Goal: Transaction & Acquisition: Purchase product/service

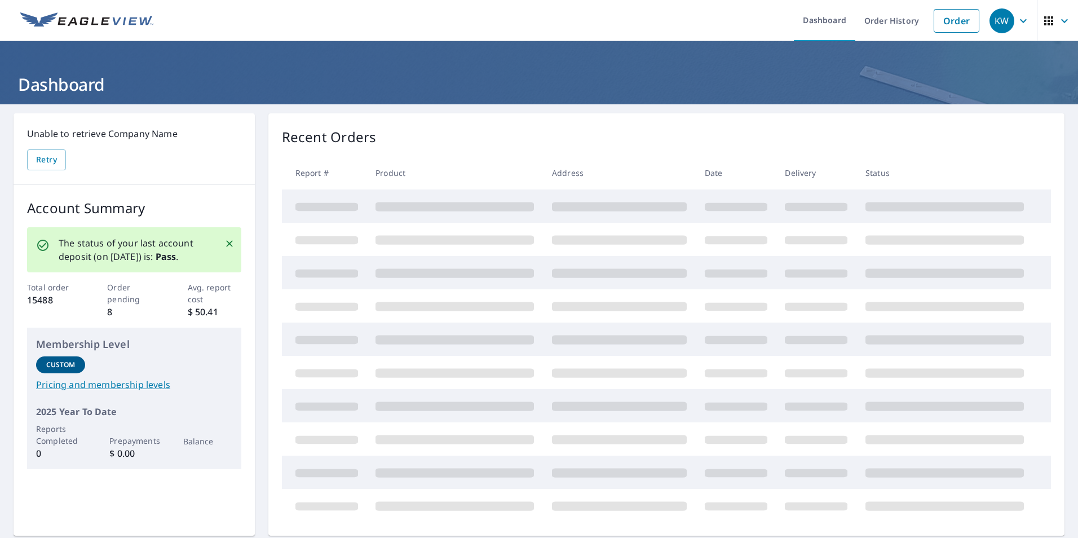
drag, startPoint x: 942, startPoint y: 27, endPoint x: 1073, endPoint y: 73, distance: 138.0
click at [942, 27] on link "Order" at bounding box center [957, 21] width 46 height 24
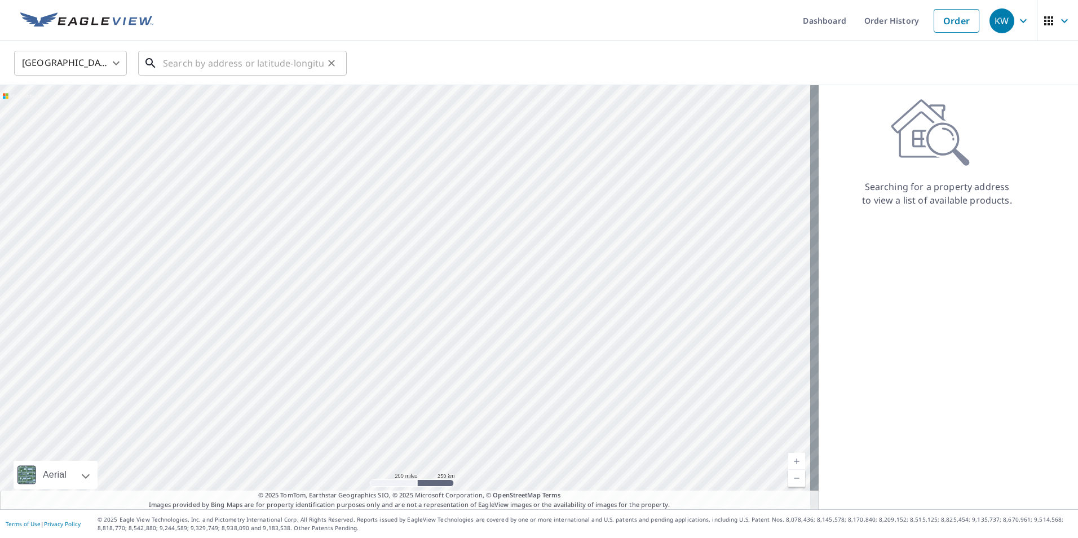
click at [277, 68] on input "text" at bounding box center [243, 63] width 161 height 32
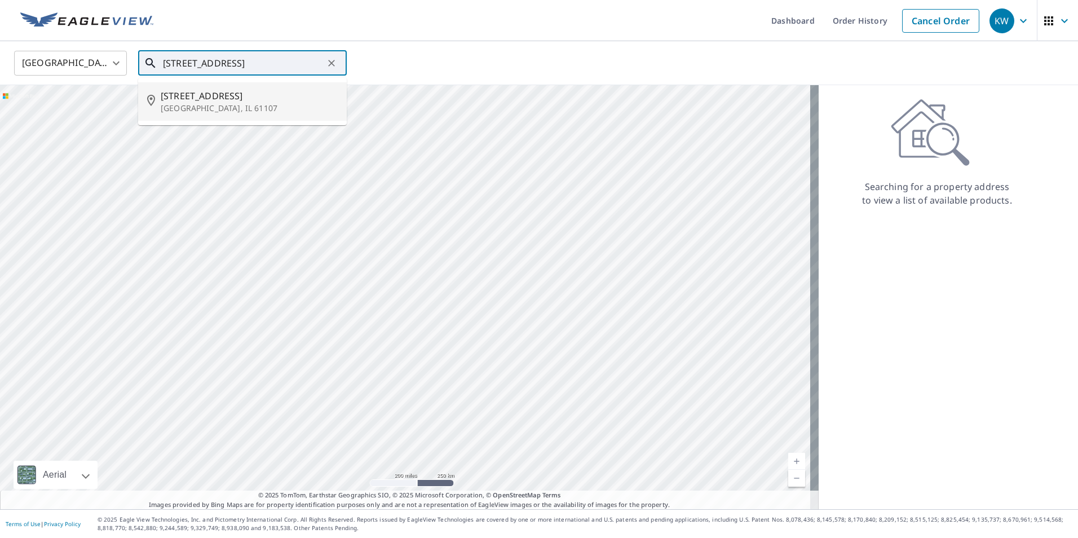
click at [247, 105] on p "[GEOGRAPHIC_DATA], IL 61107" at bounding box center [249, 108] width 177 height 11
type input "[STREET_ADDRESS]"
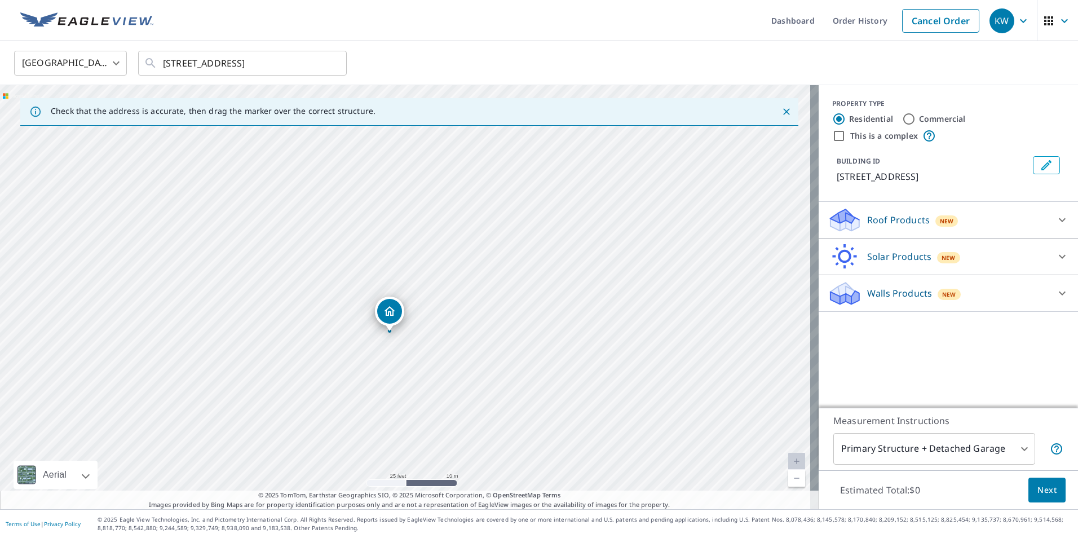
drag, startPoint x: 457, startPoint y: 323, endPoint x: 463, endPoint y: 413, distance: 90.4
click at [463, 413] on div "[STREET_ADDRESS]" at bounding box center [409, 297] width 819 height 424
click at [883, 223] on p "Roof Products" at bounding box center [898, 220] width 63 height 14
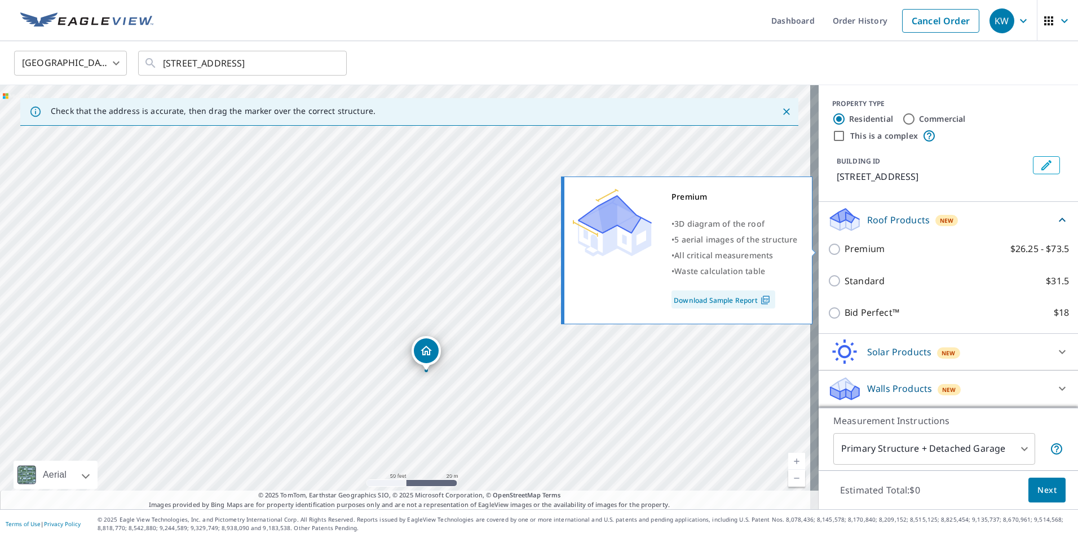
click at [862, 250] on p "Premium" at bounding box center [865, 249] width 40 height 14
click at [845, 250] on input "Premium $26.25 - $73.5" at bounding box center [836, 249] width 17 height 14
checkbox input "true"
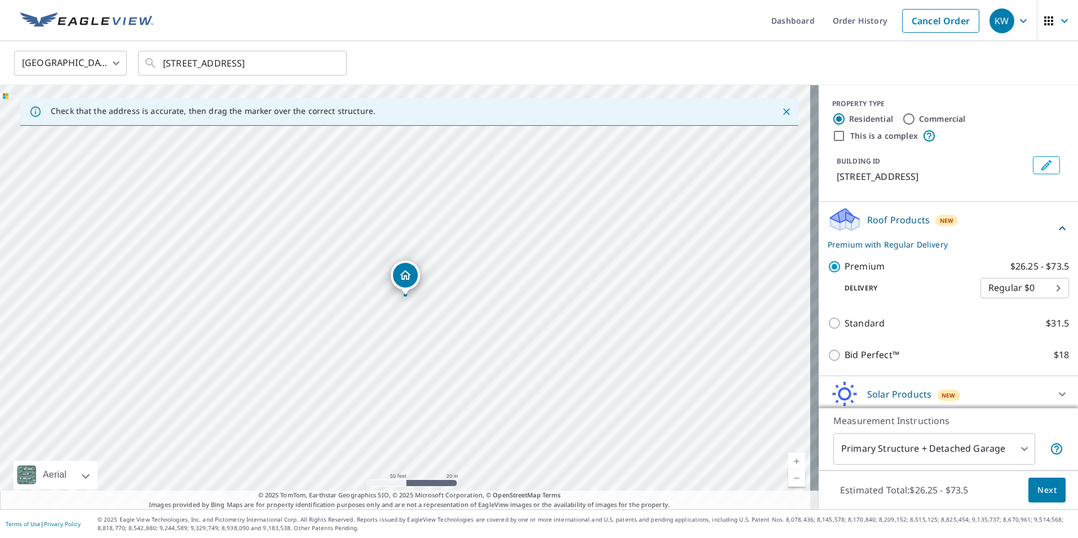
click at [1039, 491] on span "Next" at bounding box center [1047, 490] width 19 height 14
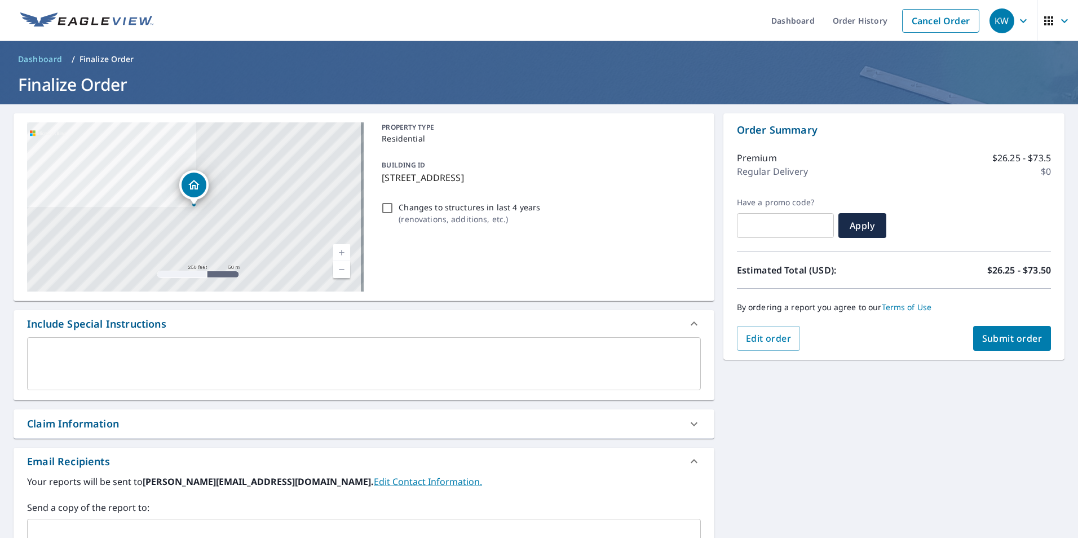
click at [67, 416] on div "Claim Information" at bounding box center [364, 423] width 701 height 29
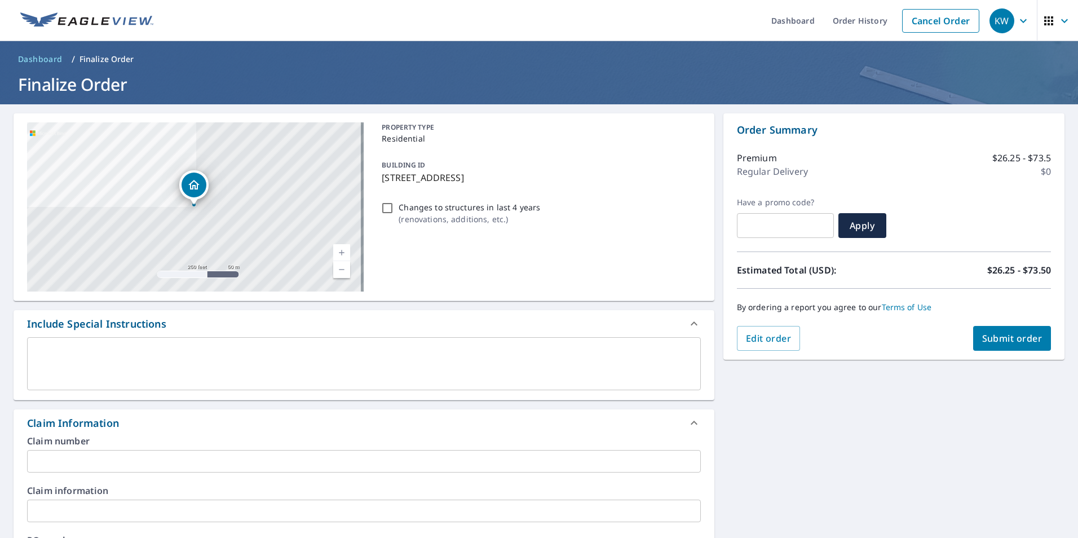
click at [68, 452] on input "text" at bounding box center [364, 461] width 674 height 23
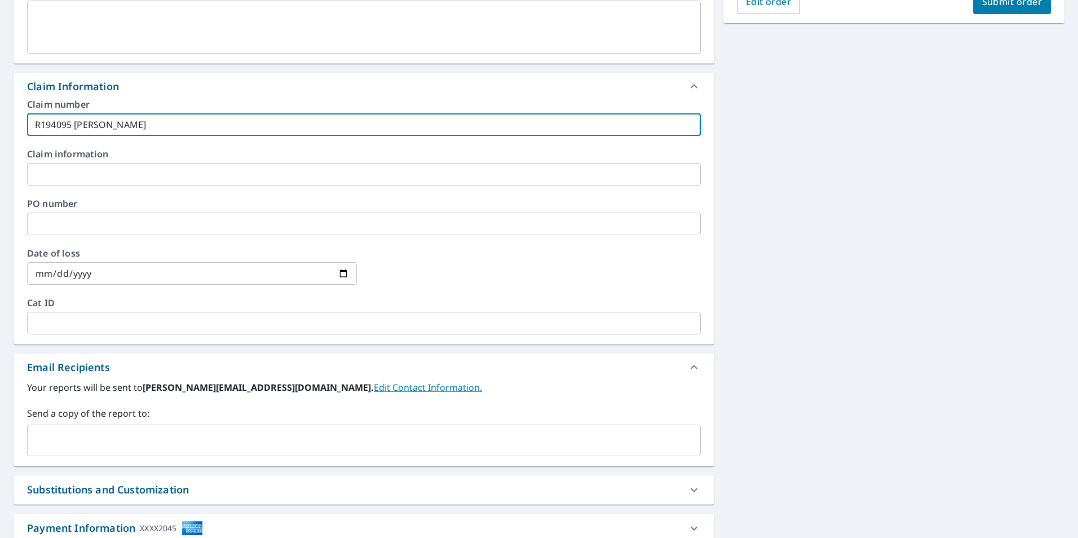
scroll to position [338, 0]
type input "R194095 [PERSON_NAME]"
click at [99, 444] on input "text" at bounding box center [355, 438] width 647 height 21
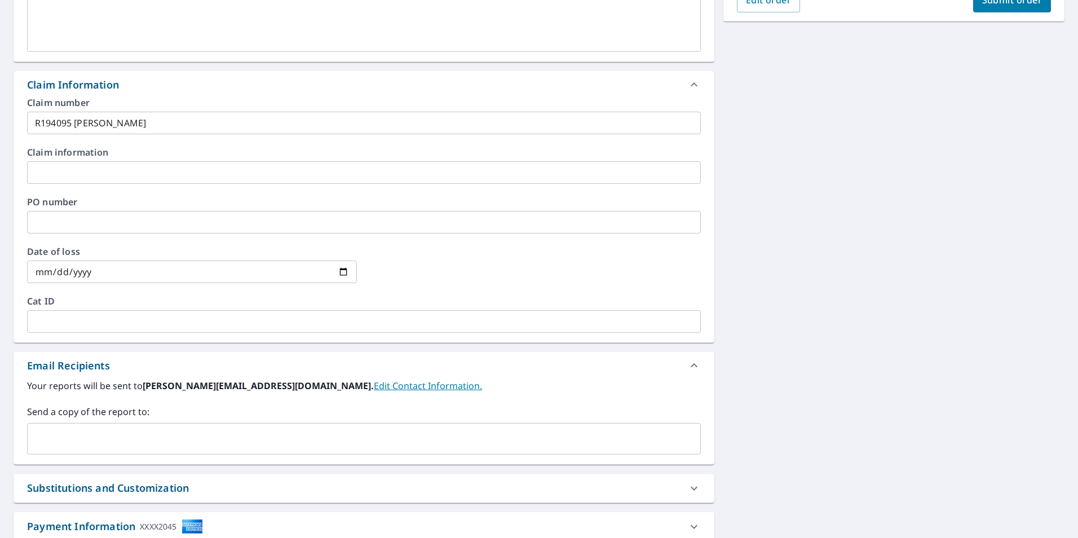
click at [90, 436] on input "text" at bounding box center [355, 438] width 647 height 21
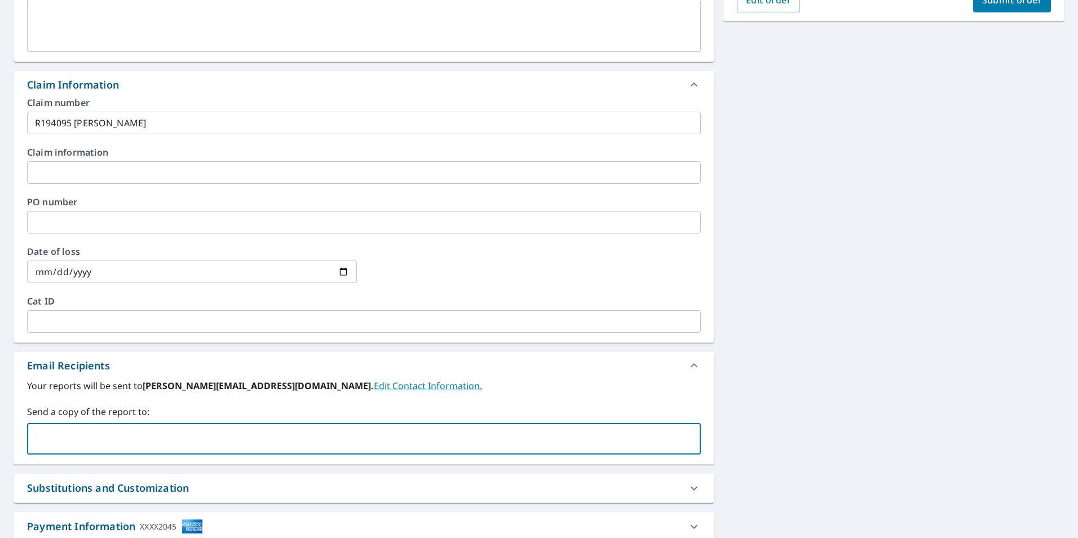
paste input "[EMAIL_ADDRESS][DOMAIN_NAME]"
type input "[EMAIL_ADDRESS][DOMAIN_NAME]"
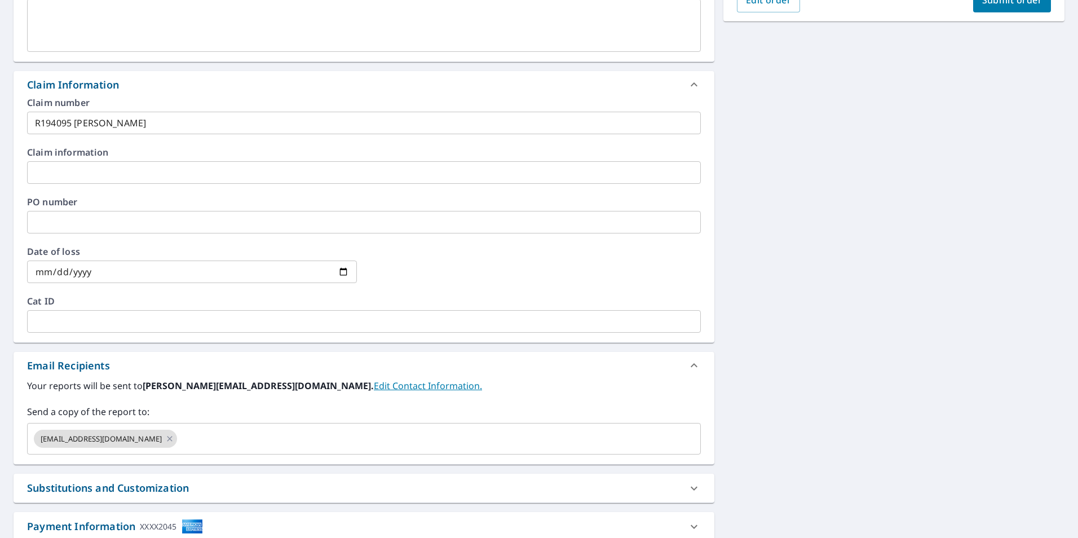
click at [426, 268] on div at bounding box center [536, 272] width 330 height 50
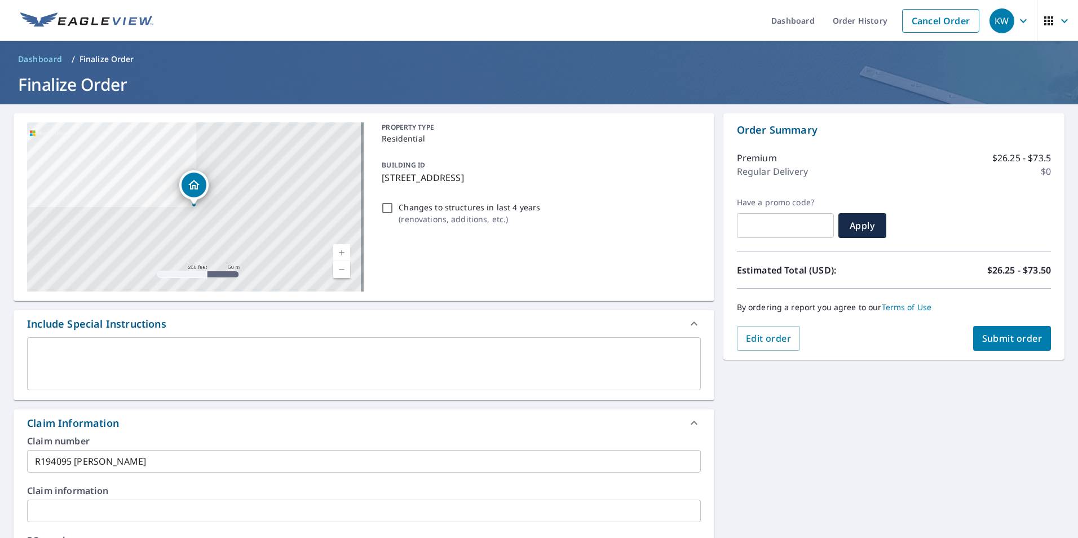
click at [1031, 338] on span "Submit order" at bounding box center [1012, 338] width 60 height 12
